Goal: Information Seeking & Learning: Obtain resource

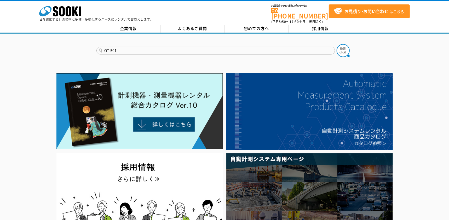
click at [138, 47] on input "OT-501" at bounding box center [215, 51] width 238 height 8
type input "OT-501S"
click at [336, 44] on button at bounding box center [342, 50] width 13 height 13
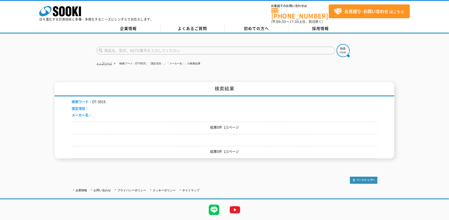
click at [121, 48] on input "text" at bounding box center [215, 51] width 238 height 8
type input "OT-501"
click at [336, 44] on button at bounding box center [342, 50] width 13 height 13
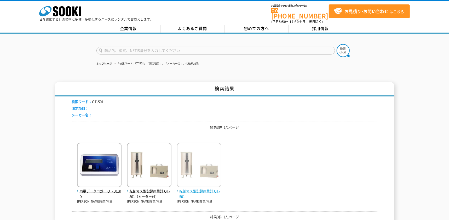
click at [197, 189] on span "転倒マス型記録雨量計 OT-501" at bounding box center [199, 194] width 44 height 11
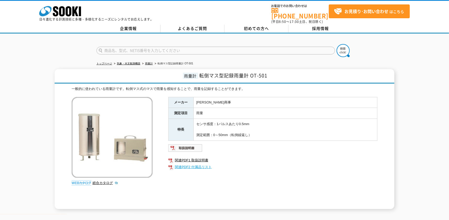
click at [193, 164] on link "関連PDF2 付属品リスト" at bounding box center [272, 167] width 209 height 7
click at [114, 47] on input "text" at bounding box center [215, 51] width 238 height 8
type input "OT-501RD"
click at [348, 45] on img at bounding box center [342, 50] width 13 height 13
